Goal: Information Seeking & Learning: Learn about a topic

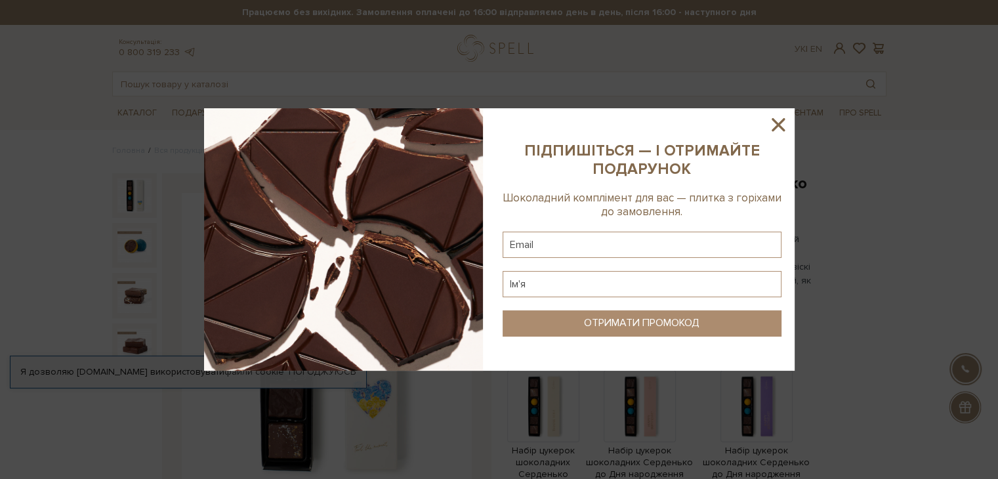
click at [776, 128] on icon at bounding box center [778, 124] width 13 height 13
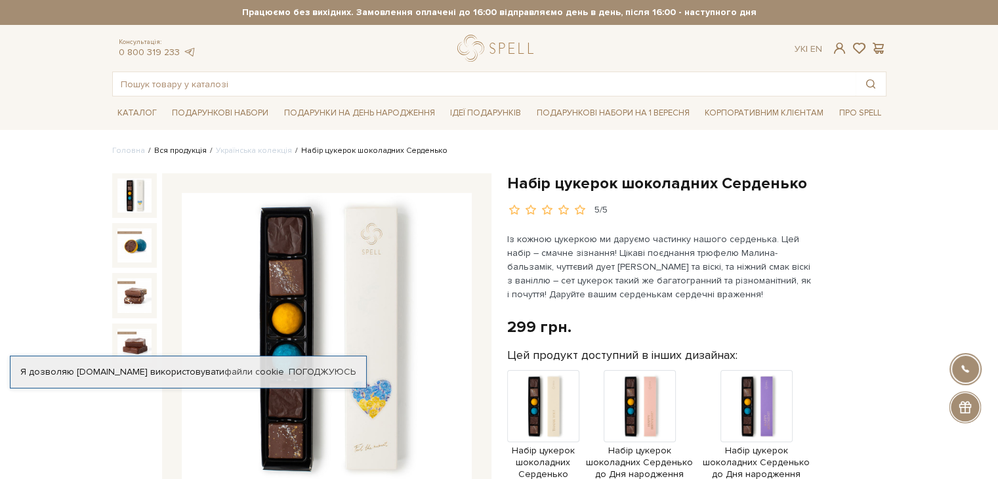
click at [185, 148] on link "Вся продукція" at bounding box center [180, 151] width 53 height 10
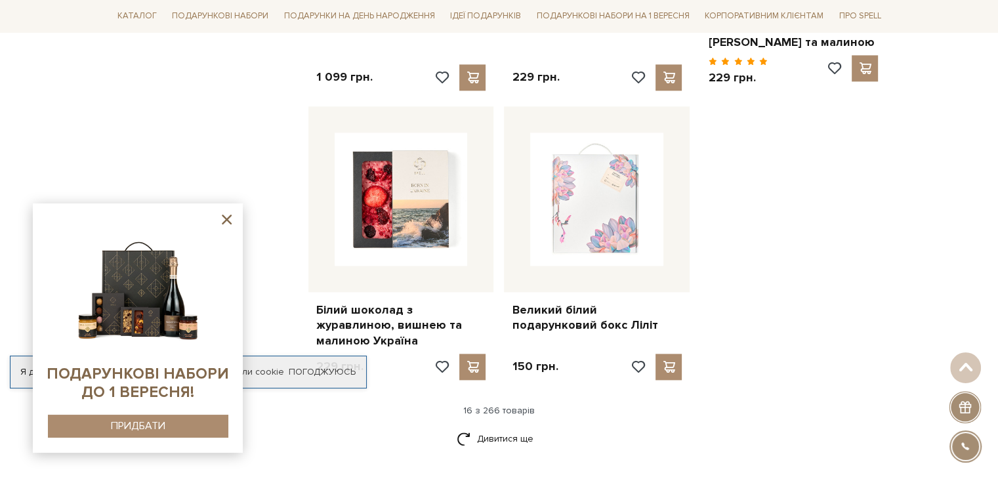
scroll to position [1576, 0]
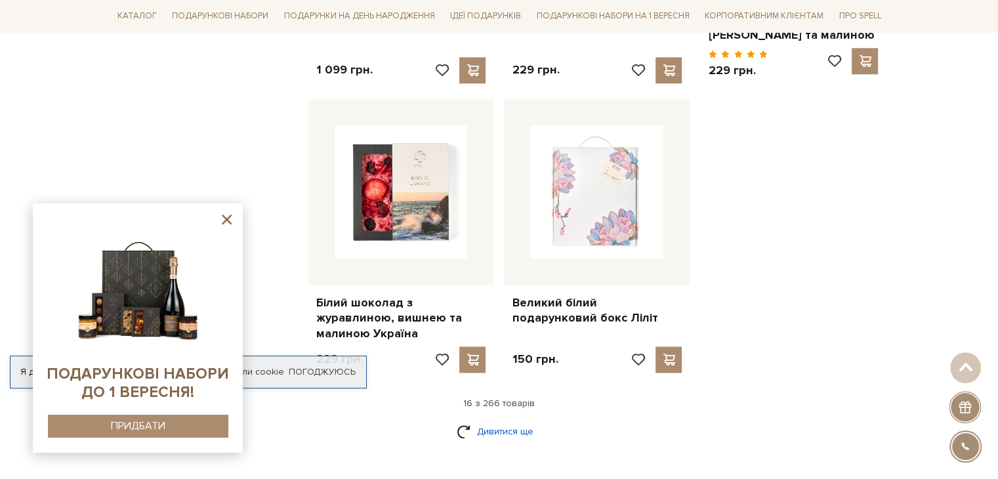
click at [506, 420] on link "Дивитися ще" at bounding box center [499, 431] width 85 height 23
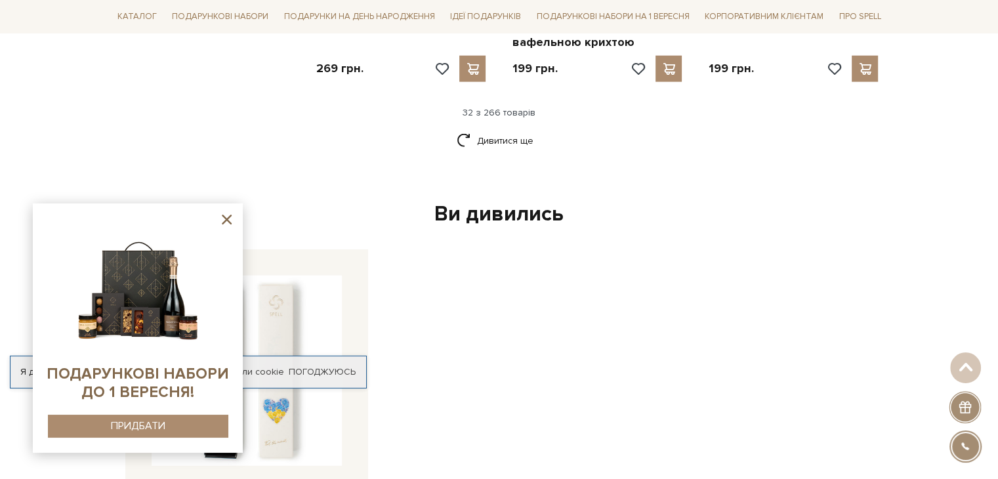
scroll to position [3282, 0]
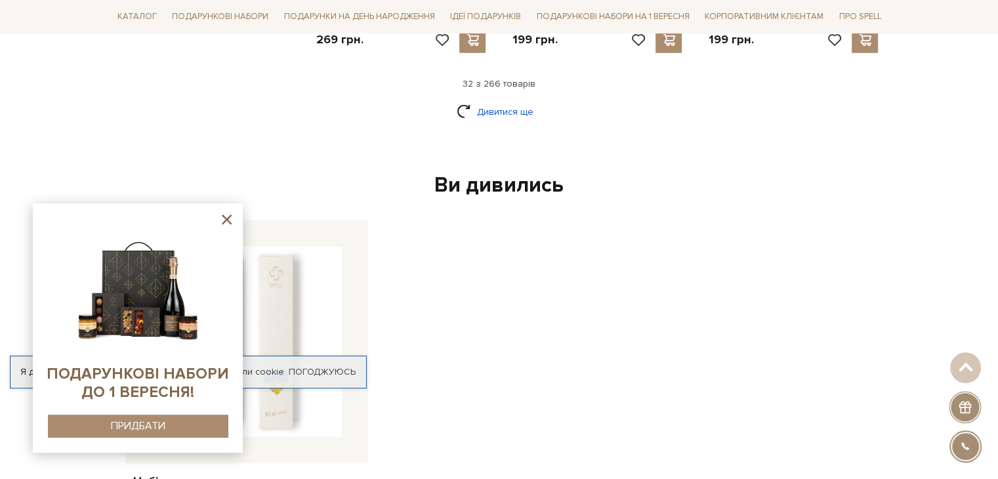
click at [495, 100] on link "Дивитися ще" at bounding box center [499, 111] width 85 height 23
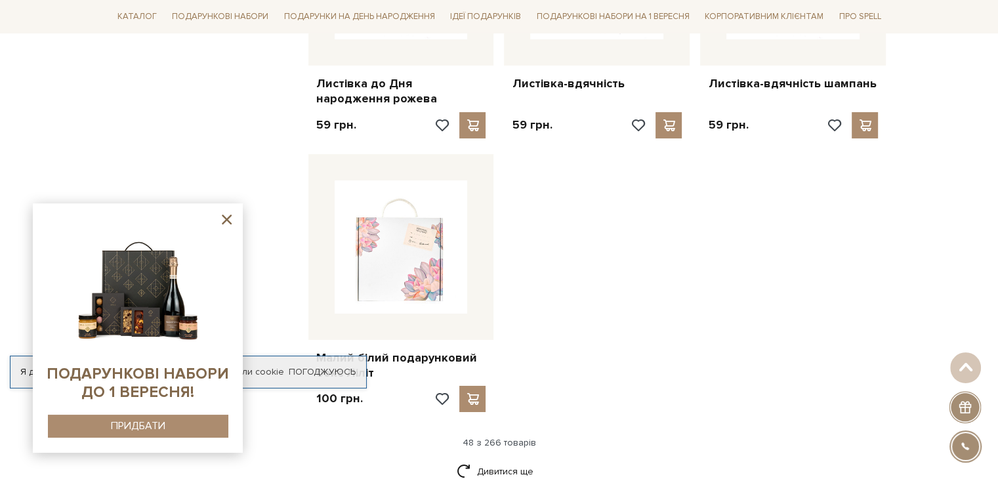
scroll to position [4595, 0]
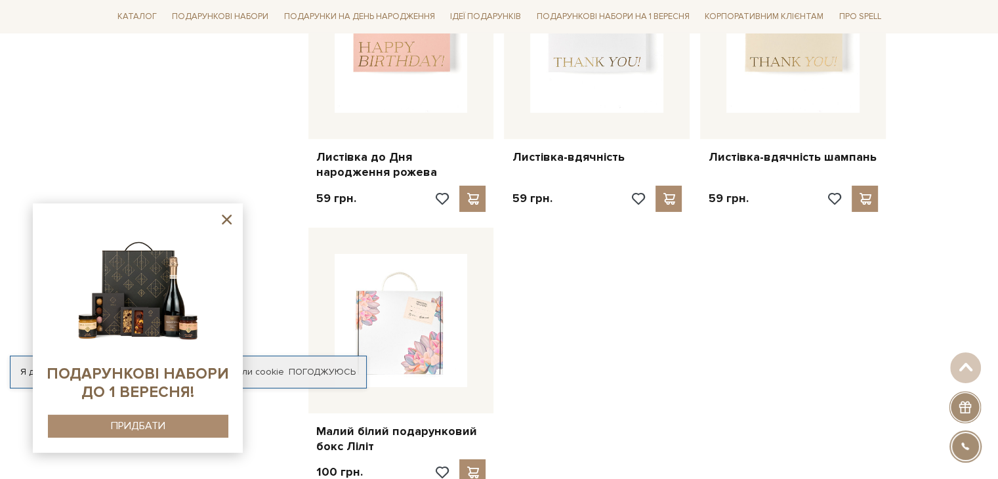
scroll to position [4376, 0]
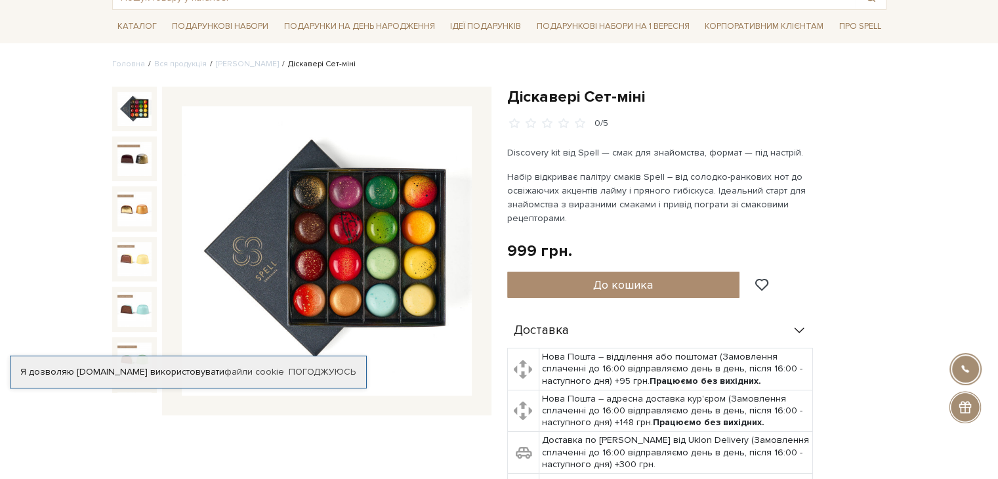
scroll to position [87, 0]
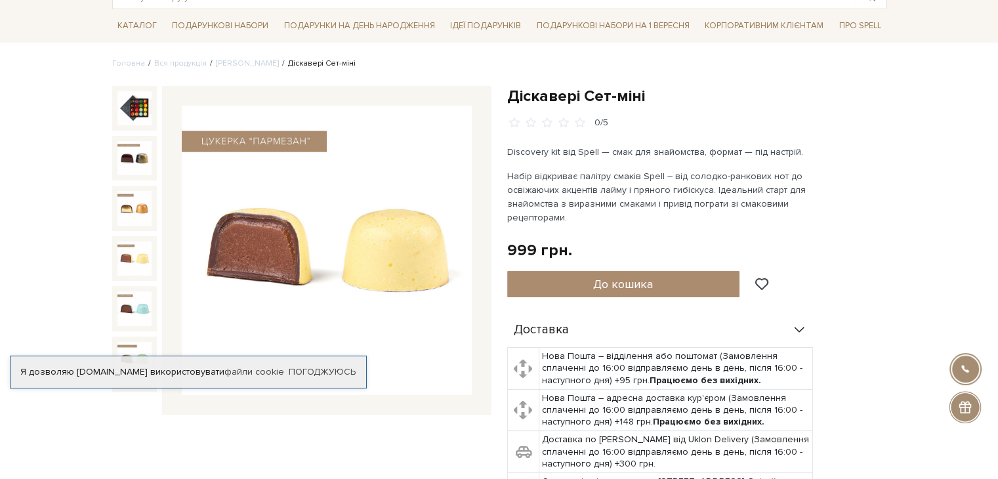
click at [121, 255] on img at bounding box center [135, 259] width 34 height 34
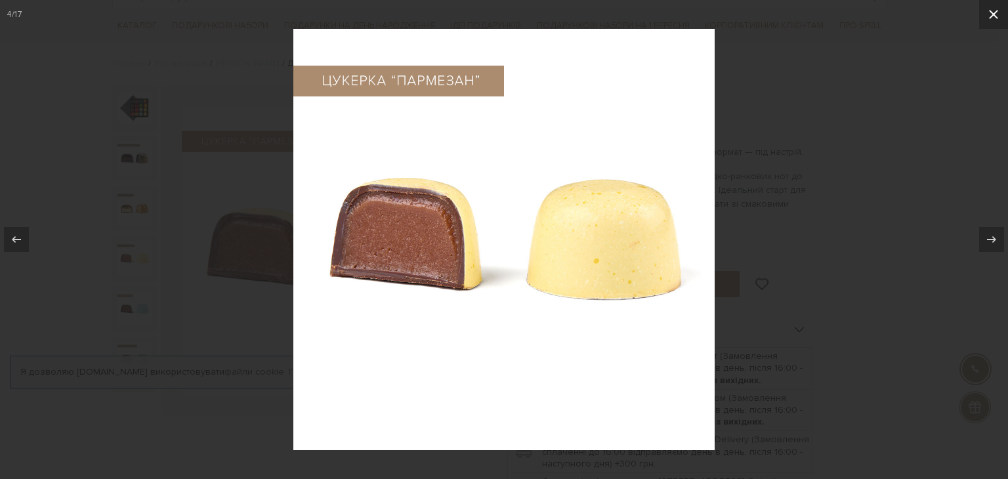
click at [988, 16] on icon at bounding box center [994, 15] width 16 height 16
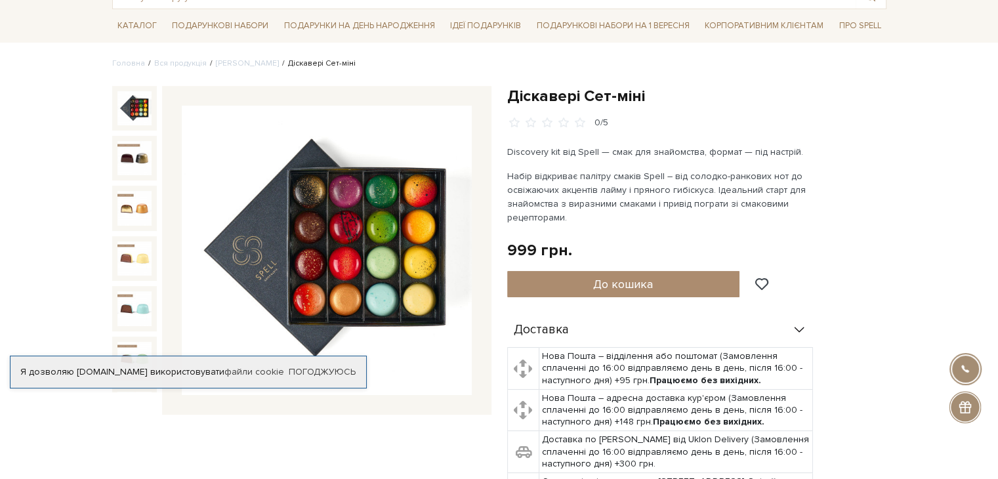
click at [129, 110] on img at bounding box center [135, 108] width 34 height 34
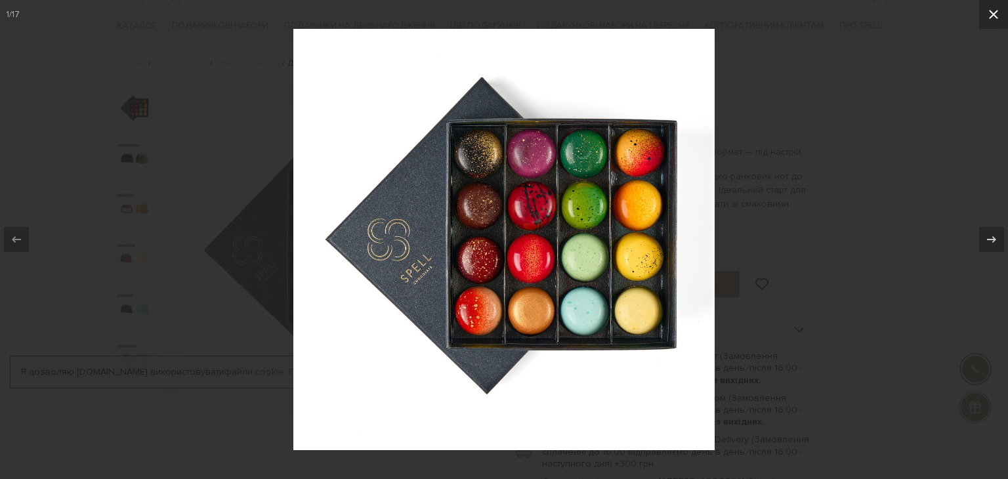
click at [994, 21] on icon at bounding box center [994, 15] width 16 height 16
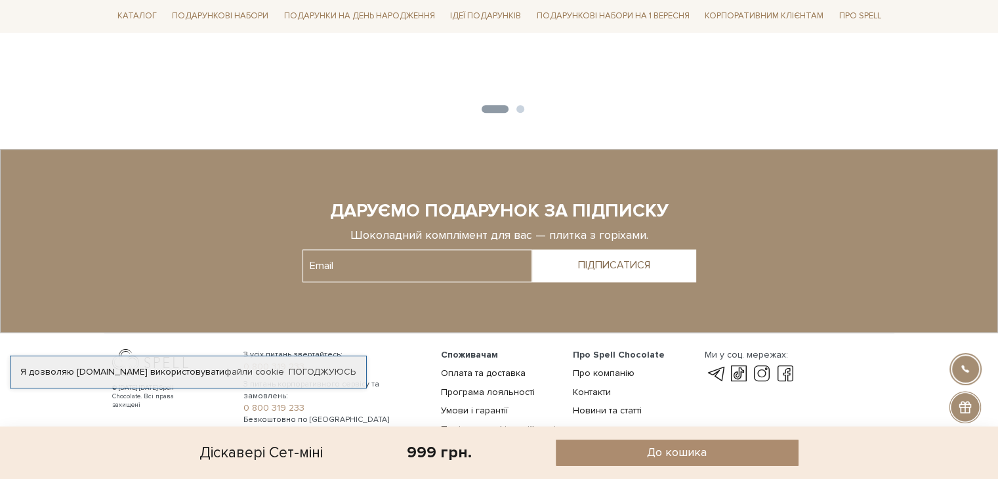
scroll to position [1636, 0]
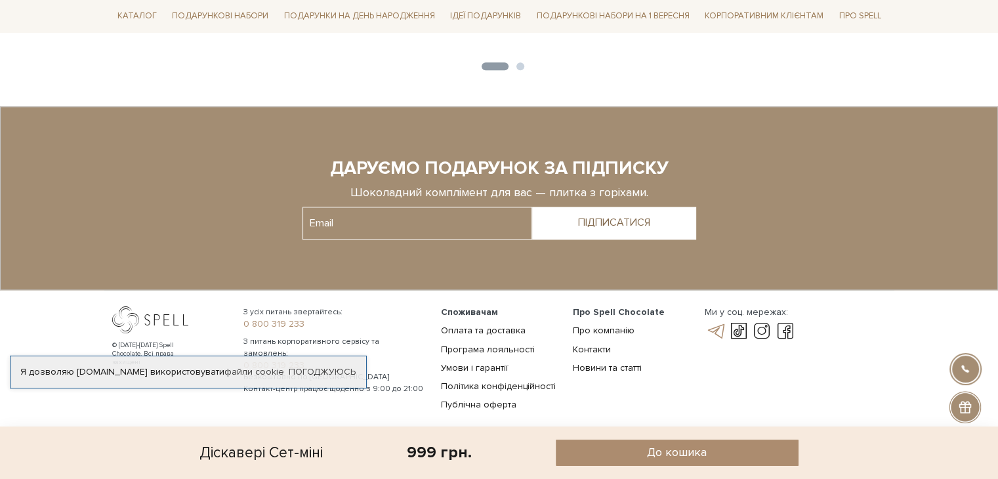
click at [721, 324] on link at bounding box center [715, 332] width 22 height 16
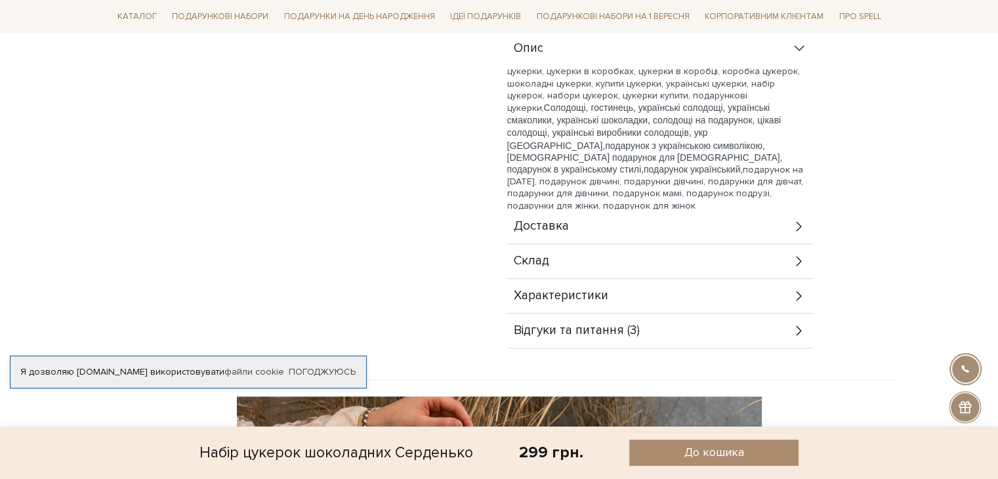
scroll to position [875, 0]
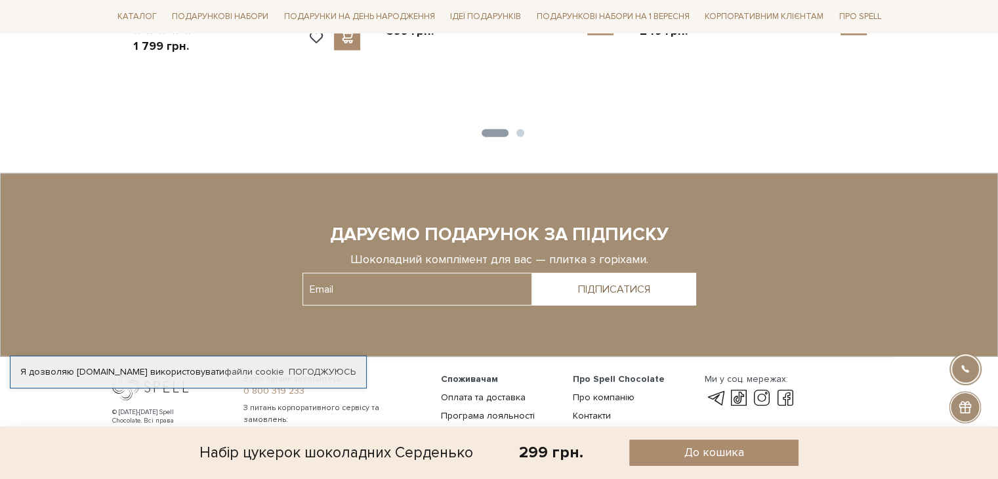
scroll to position [3232, 0]
